Goal: Transaction & Acquisition: Obtain resource

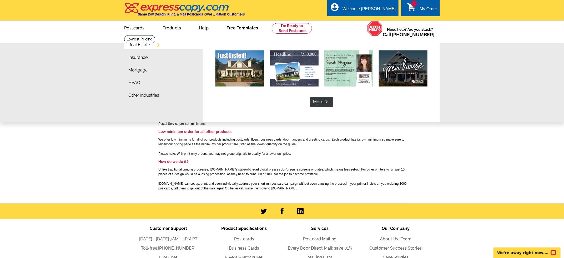
click at [246, 29] on link "Free Templates" at bounding box center [242, 27] width 48 height 12
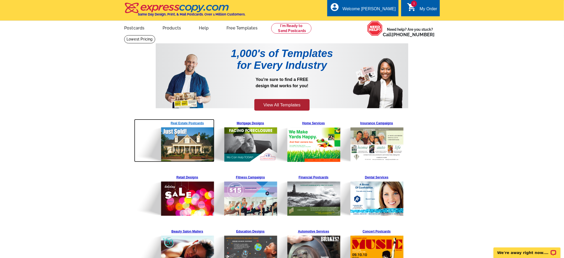
click at [189, 124] on img at bounding box center [174, 140] width 80 height 43
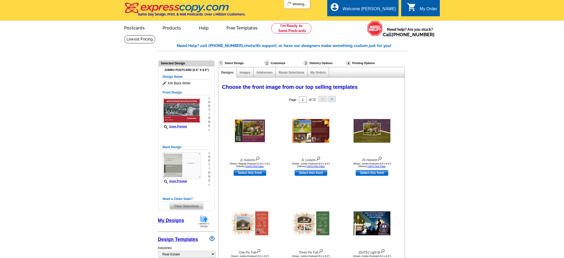
select select "785"
select select "1"
select select "2"
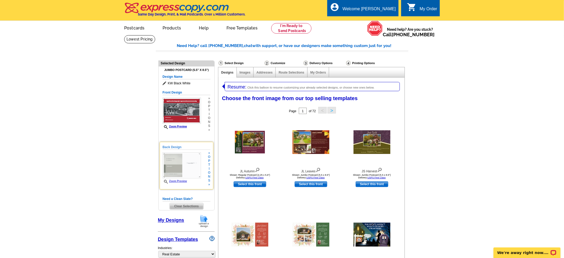
click at [210, 167] on span "i" at bounding box center [209, 169] width 2 height 4
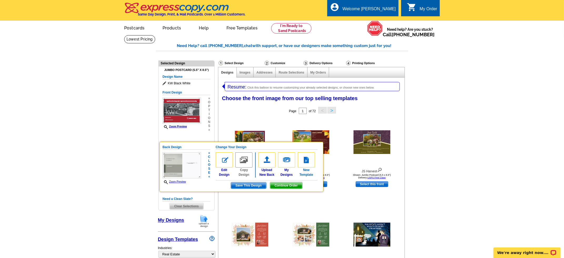
click at [307, 162] on img at bounding box center [306, 160] width 17 height 15
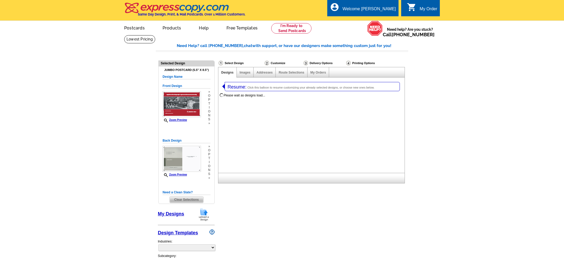
select select "1"
select select "2"
select select "back"
select select "785"
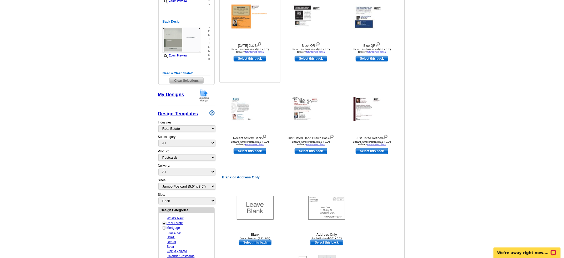
scroll to position [127, 0]
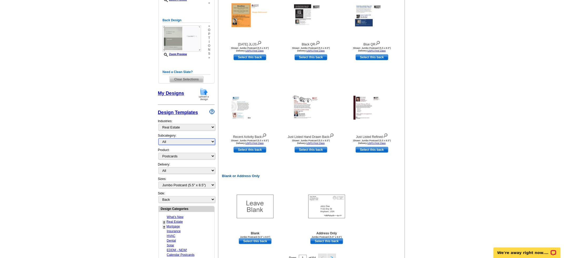
click at [211, 142] on select "All RE/MAX® Referrals Keller Williams® Berkshire Hathaway Home Services Century…" at bounding box center [186, 142] width 57 height 7
select select "793"
click at [158, 139] on select "All RE/MAX® Referrals Keller Williams® Berkshire Hathaway Home Services Century…" at bounding box center [186, 142] width 57 height 7
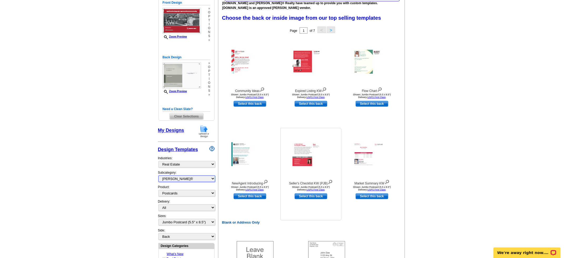
scroll to position [234, 0]
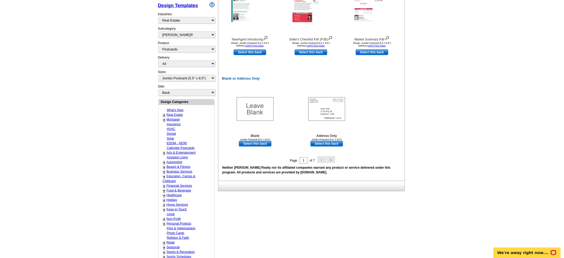
click at [333, 160] on button ">" at bounding box center [331, 160] width 8 height 7
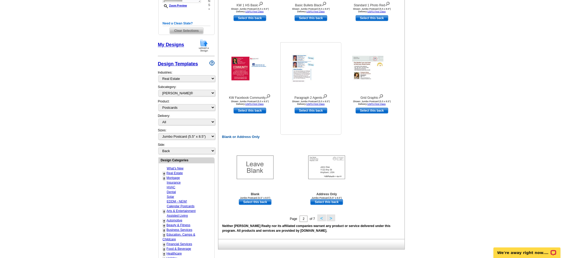
scroll to position [214, 0]
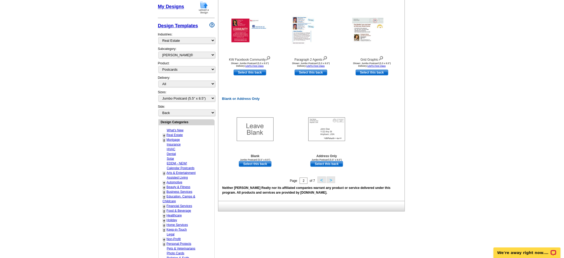
click at [329, 181] on button ">" at bounding box center [331, 180] width 8 height 7
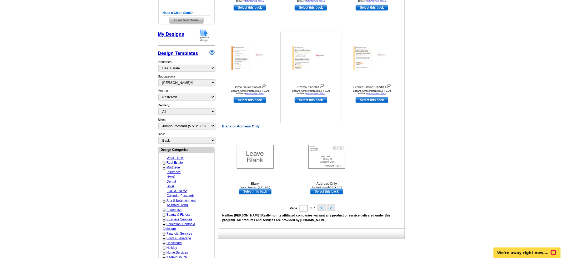
scroll to position [240, 0]
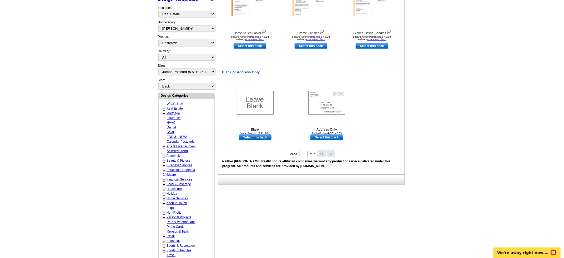
click at [333, 154] on button ">" at bounding box center [331, 153] width 8 height 7
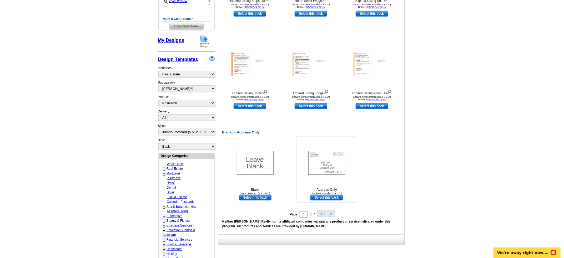
scroll to position [224, 0]
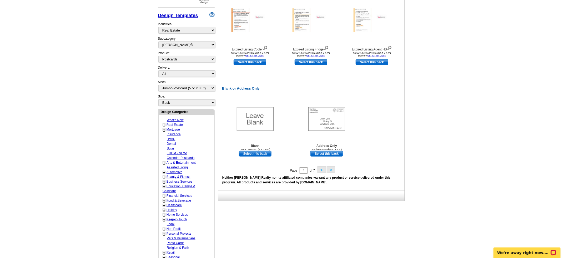
click at [331, 172] on button ">" at bounding box center [331, 170] width 8 height 7
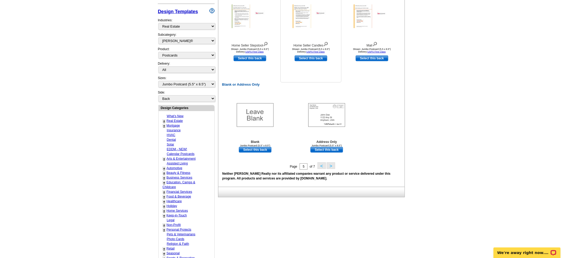
scroll to position [229, 0]
click at [330, 166] on button ">" at bounding box center [331, 165] width 8 height 7
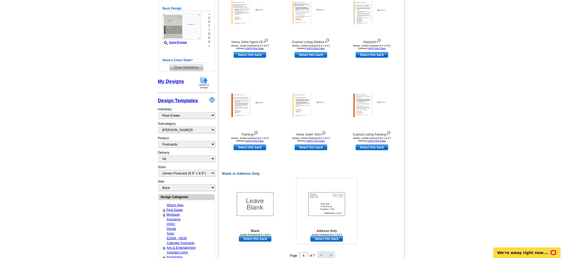
scroll to position [238, 0]
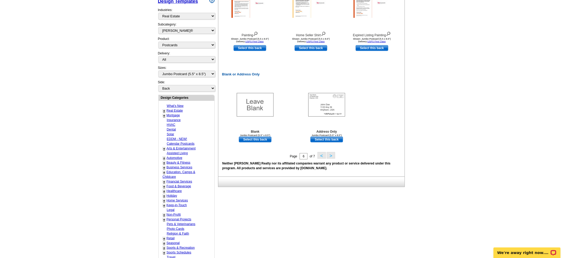
click at [333, 154] on button ">" at bounding box center [331, 155] width 8 height 7
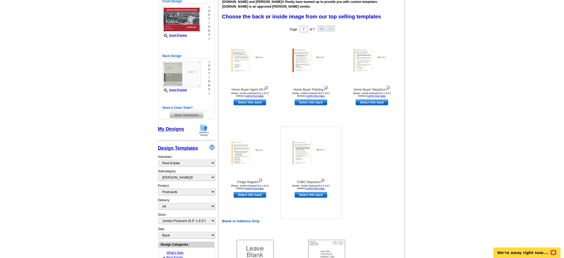
scroll to position [90, 0]
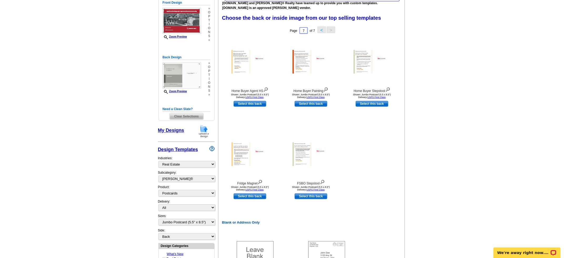
drag, startPoint x: 307, startPoint y: 30, endPoint x: 312, endPoint y: 29, distance: 4.5
click at [309, 29] on div "Page 7 of 7 < >" at bounding box center [312, 30] width 186 height 11
type input "1"
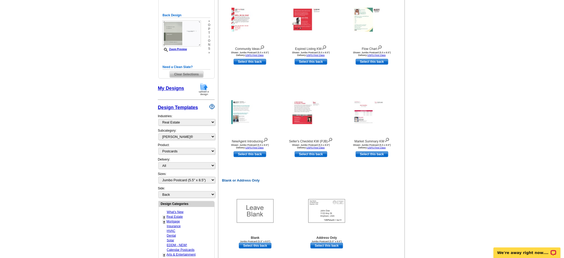
scroll to position [159, 0]
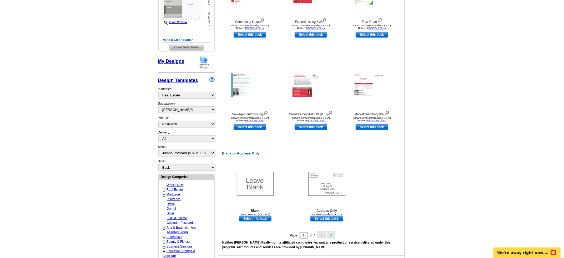
click at [332, 236] on button ">" at bounding box center [331, 235] width 8 height 7
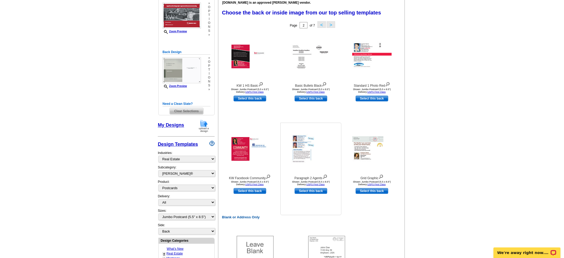
scroll to position [90, 0]
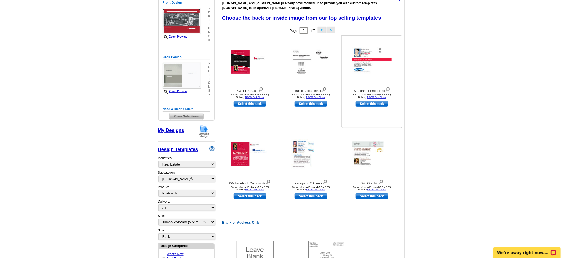
click at [388, 90] on img at bounding box center [387, 89] width 5 height 6
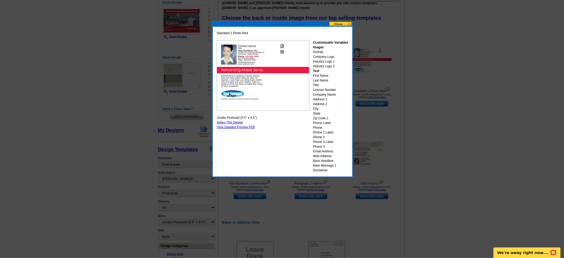
click at [345, 25] on button at bounding box center [340, 24] width 23 height 5
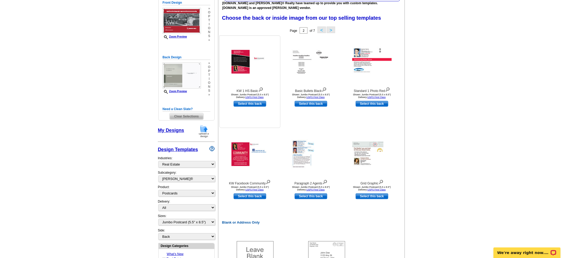
click at [263, 89] on img at bounding box center [260, 89] width 5 height 6
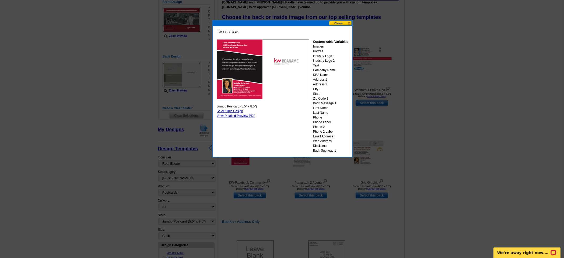
scroll to position [91, 0]
click at [337, 23] on button at bounding box center [340, 23] width 23 height 5
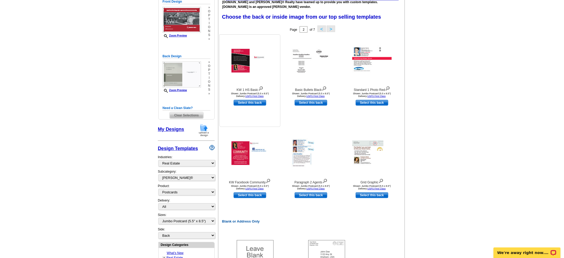
click at [262, 89] on img at bounding box center [260, 88] width 5 height 6
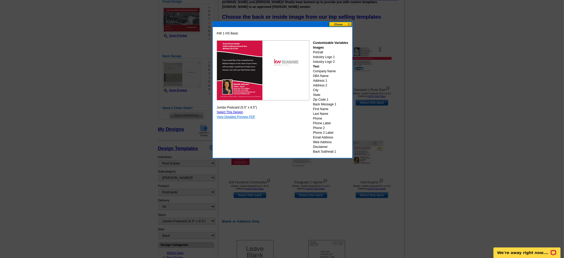
click at [245, 117] on link "View Detailed Preview PDF" at bounding box center [236, 117] width 39 height 4
